Goal: Find specific page/section: Find specific page/section

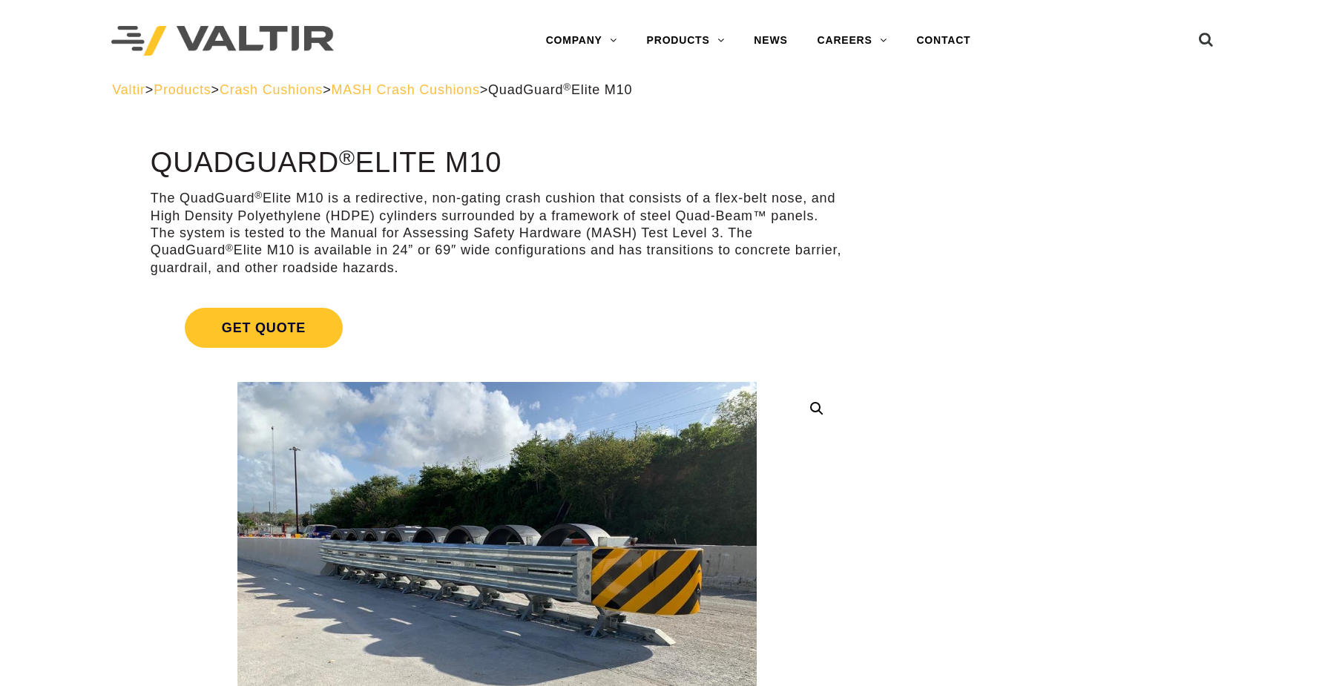
click at [479, 91] on span "MASH Crash Cushions" at bounding box center [405, 89] width 148 height 15
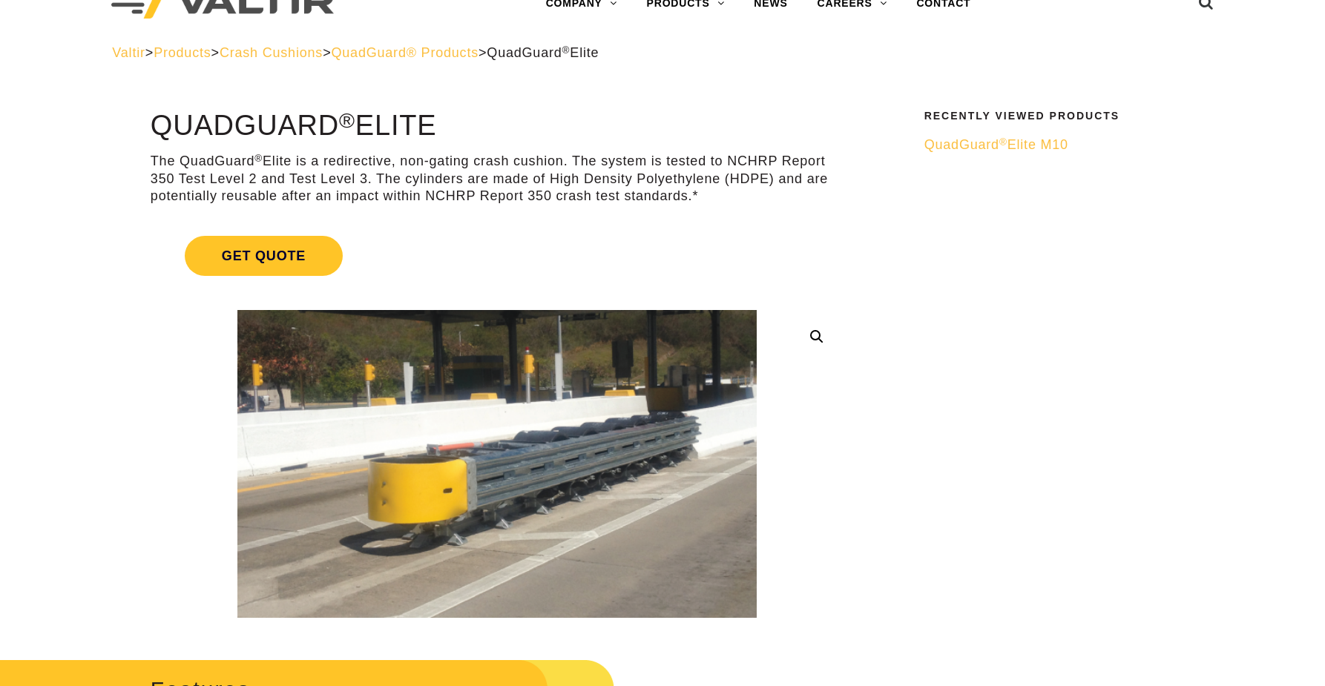
scroll to position [49, 0]
